Goal: Find contact information

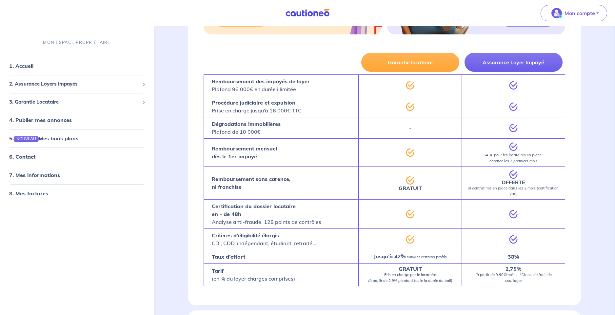
scroll to position [70, 0]
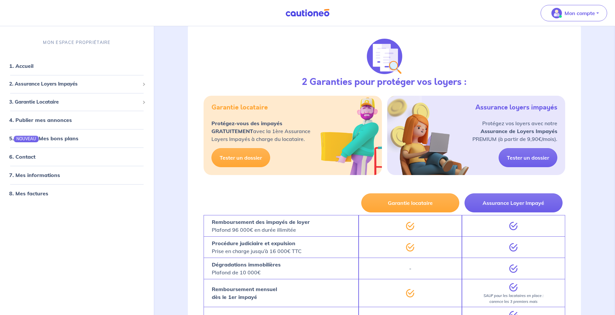
click at [594, 1] on div "Mon compte" at bounding box center [576, 13] width 77 height 27
click at [589, 9] on p "Mon compte" at bounding box center [579, 13] width 30 height 8
click at [559, 43] on link "Mes informations" at bounding box center [567, 40] width 53 height 10
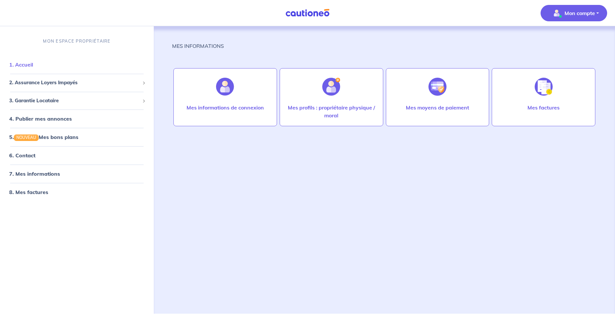
click at [17, 64] on link "1. Accueil" at bounding box center [21, 64] width 24 height 7
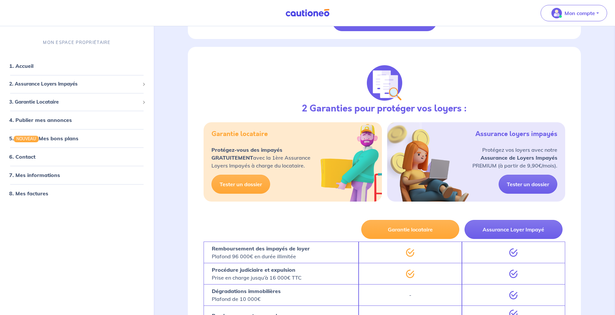
scroll to position [685, 0]
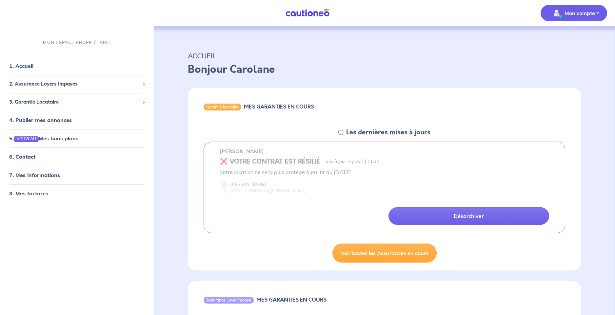
click at [564, 14] on p "Mon compte" at bounding box center [579, 13] width 30 height 8
click at [27, 160] on link "6. Contact" at bounding box center [22, 156] width 26 height 7
